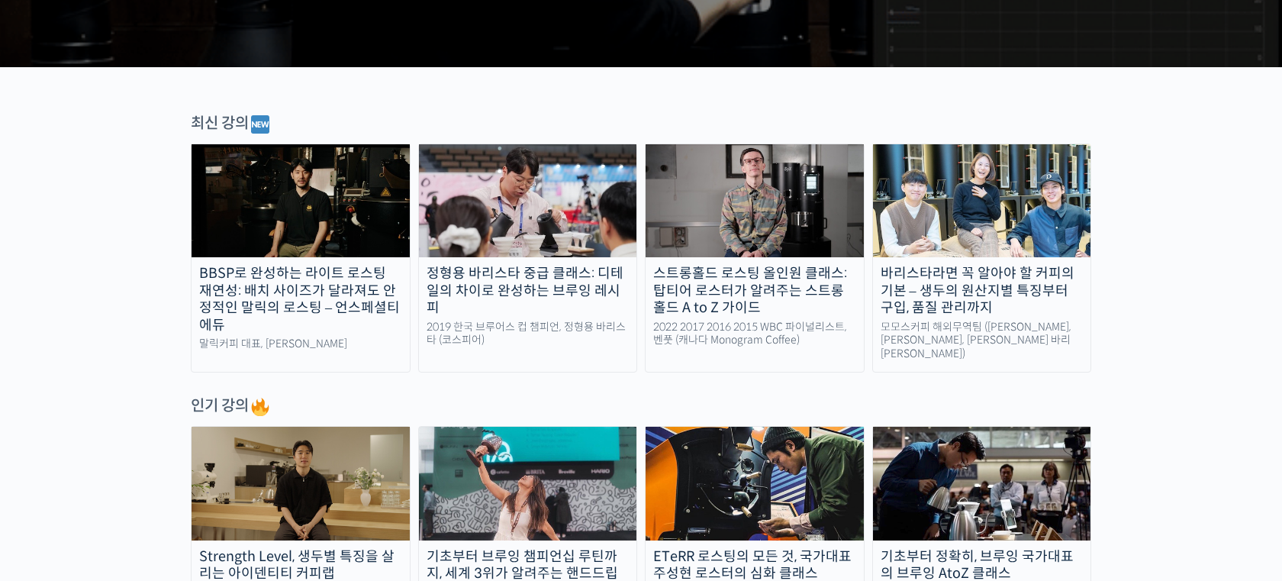
scroll to position [475, 0]
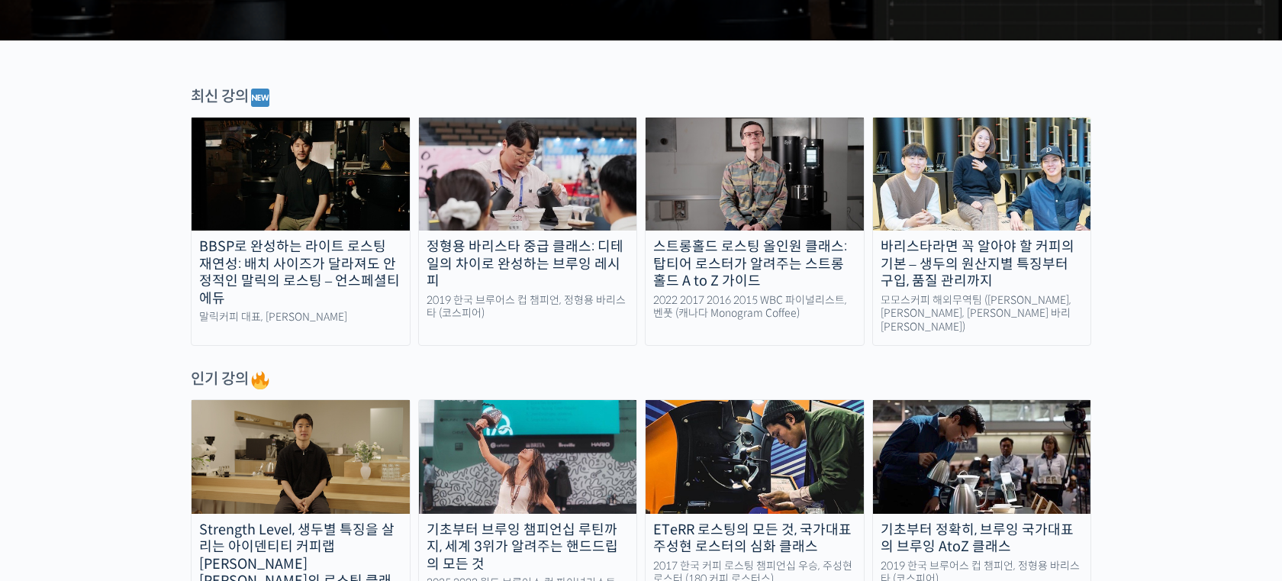
click at [972, 231] on link "바리스타라면 꼭 알아야 할 커피의 기본 – 생두의 원산지별 특징부터 구입, 품질 관리까지 모모스커피 해외무역팀 (전주연, 추경하, [PERSO…" at bounding box center [982, 231] width 220 height 229
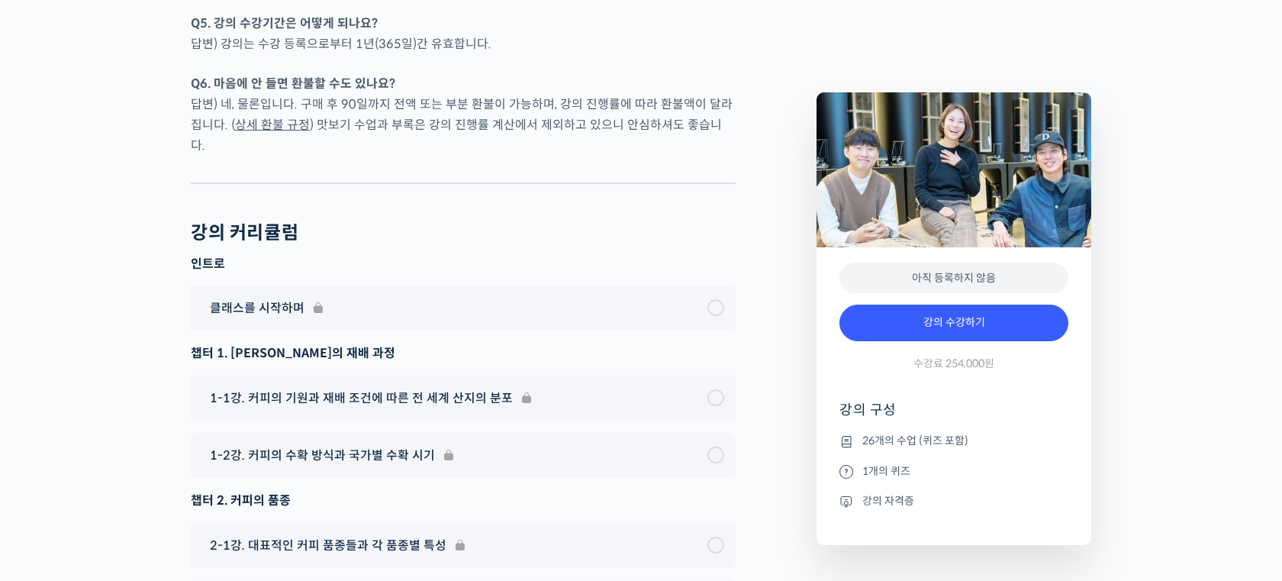
scroll to position [7594, 0]
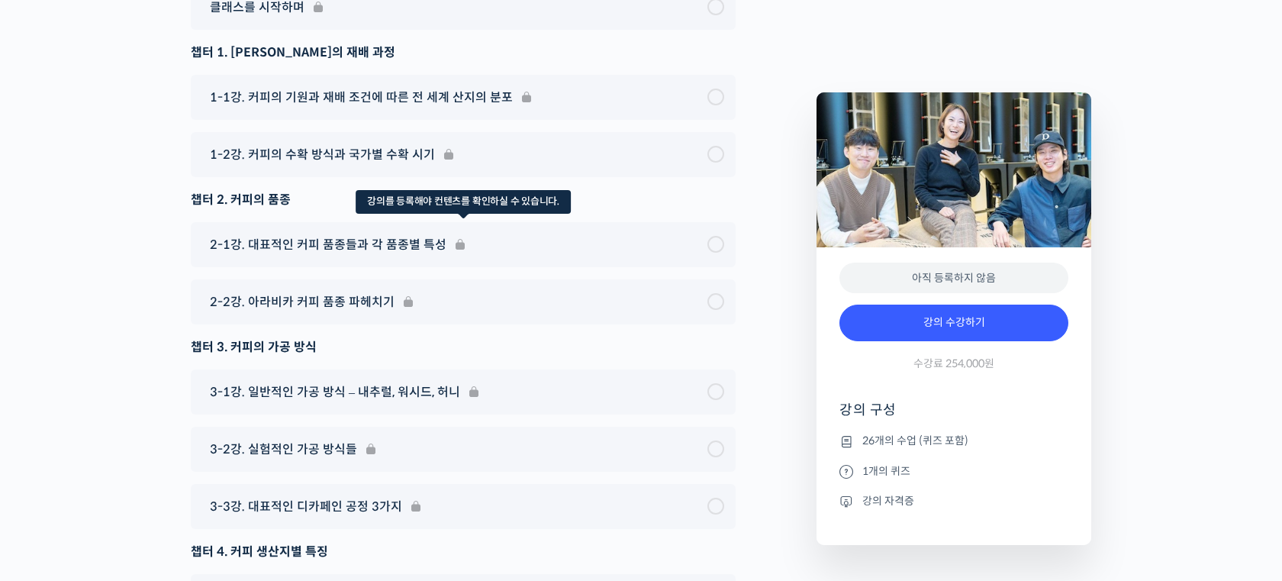
click at [375, 222] on div "2-1강. 대표적인 커피 품종들과 각 품종별 특성" at bounding box center [463, 244] width 545 height 45
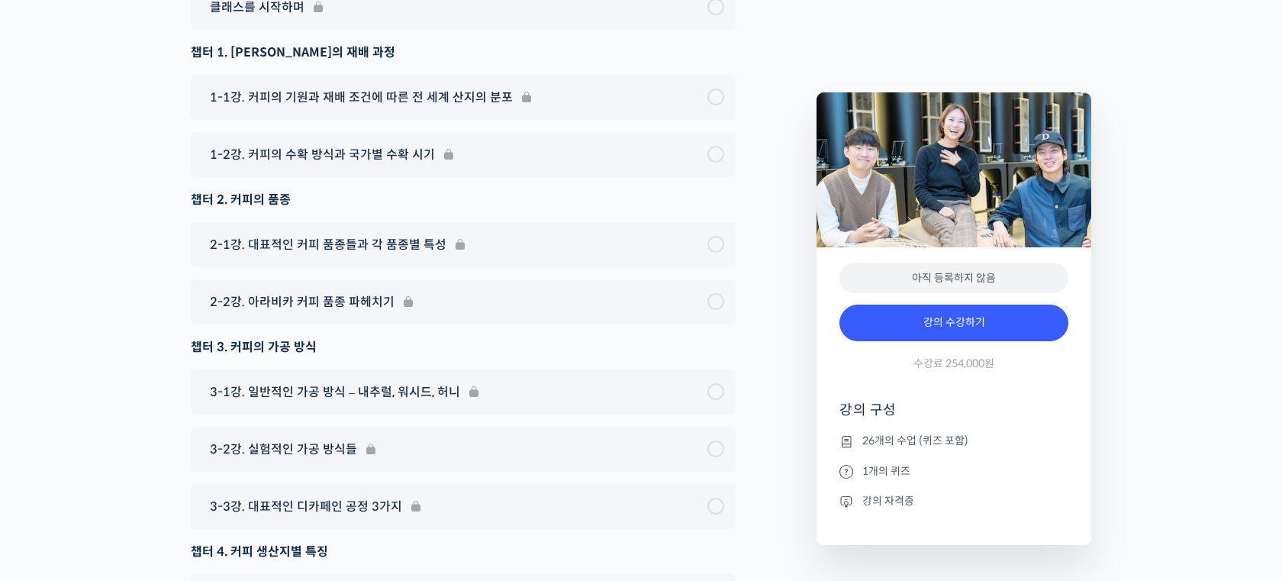
click at [324, 189] on div "챕터 2. 커피의 품종" at bounding box center [463, 199] width 545 height 21
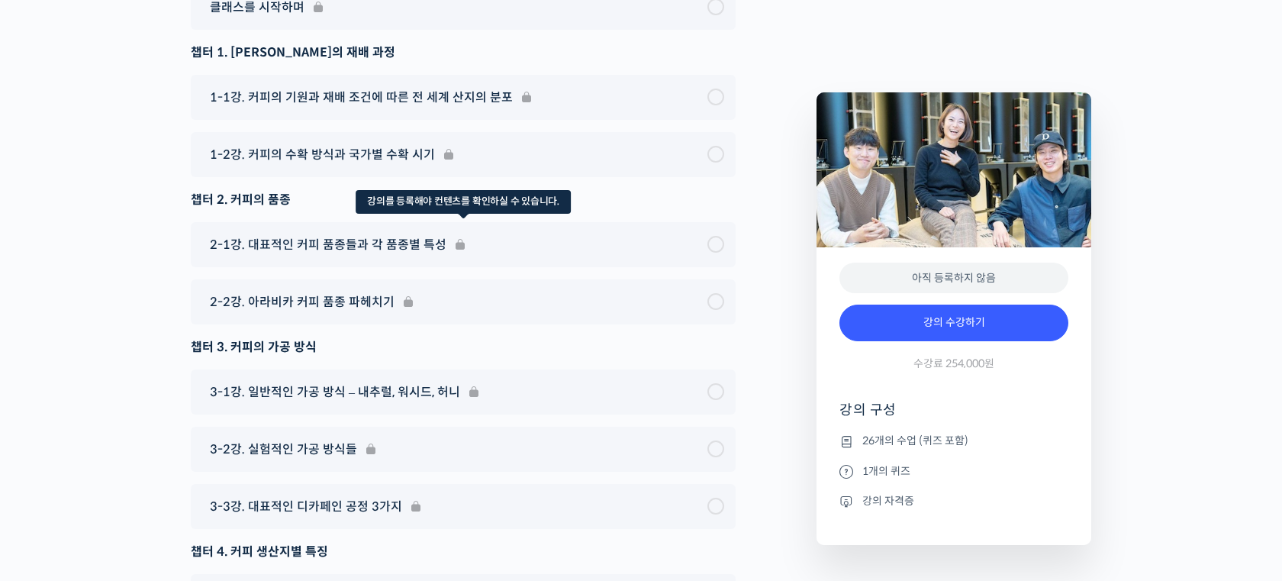
click at [332, 222] on div "2-1강. 대표적인 커피 품종들과 각 품종별 특성" at bounding box center [463, 244] width 545 height 45
